Goal: Browse casually

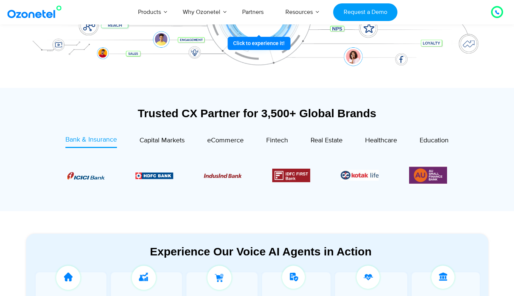
scroll to position [250, 0]
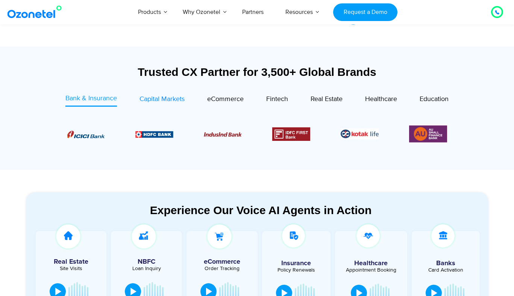
click at [169, 100] on span "Capital Markets" at bounding box center [162, 99] width 45 height 8
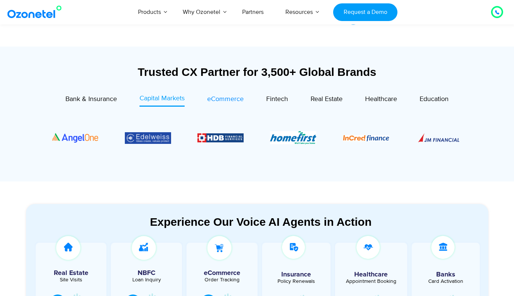
click at [242, 103] on span "eCommerce" at bounding box center [225, 99] width 36 height 8
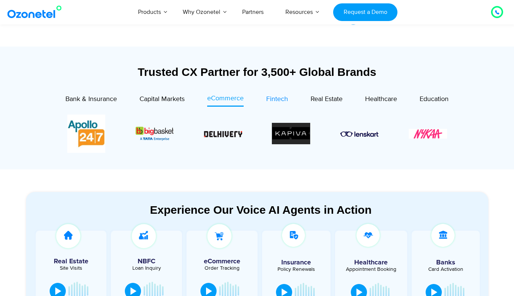
click at [283, 102] on span "Fintech" at bounding box center [277, 99] width 22 height 8
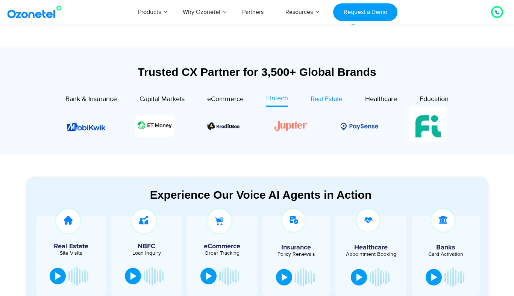
click at [327, 102] on span "Real Estate" at bounding box center [327, 99] width 32 height 8
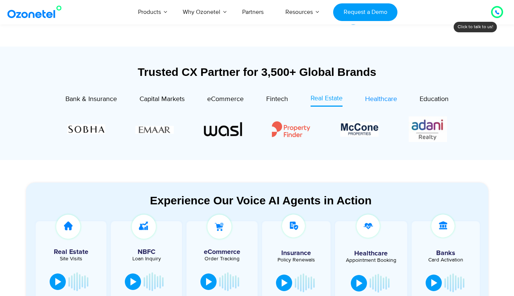
click at [377, 101] on span "Healthcare" at bounding box center [381, 99] width 32 height 8
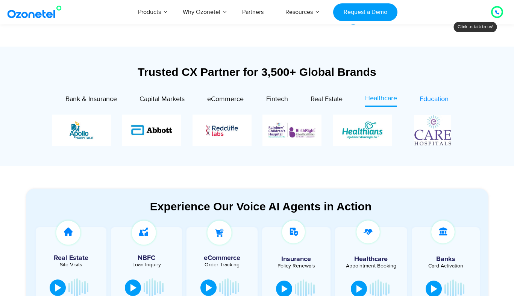
click at [439, 101] on span "Education" at bounding box center [434, 99] width 29 height 8
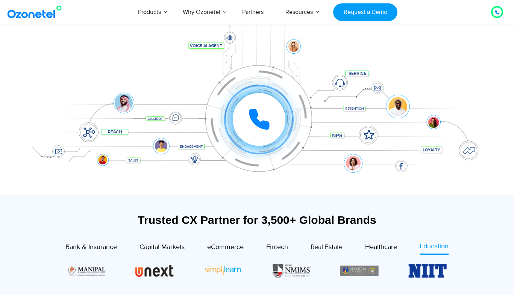
scroll to position [0, 0]
